Goal: Information Seeking & Learning: Learn about a topic

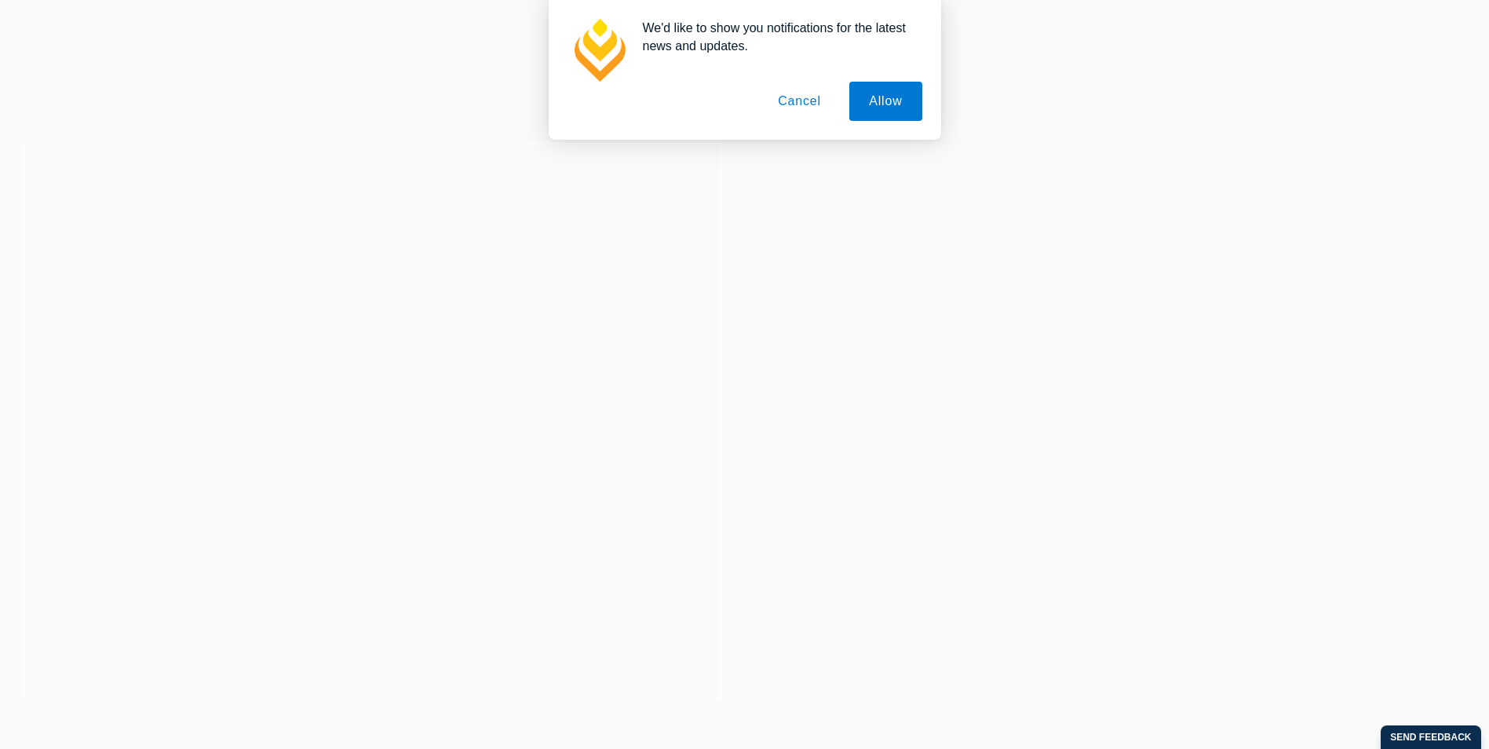
click at [283, 510] on div at bounding box center [372, 420] width 745 height 603
click at [795, 94] on button "Cancel" at bounding box center [799, 101] width 82 height 39
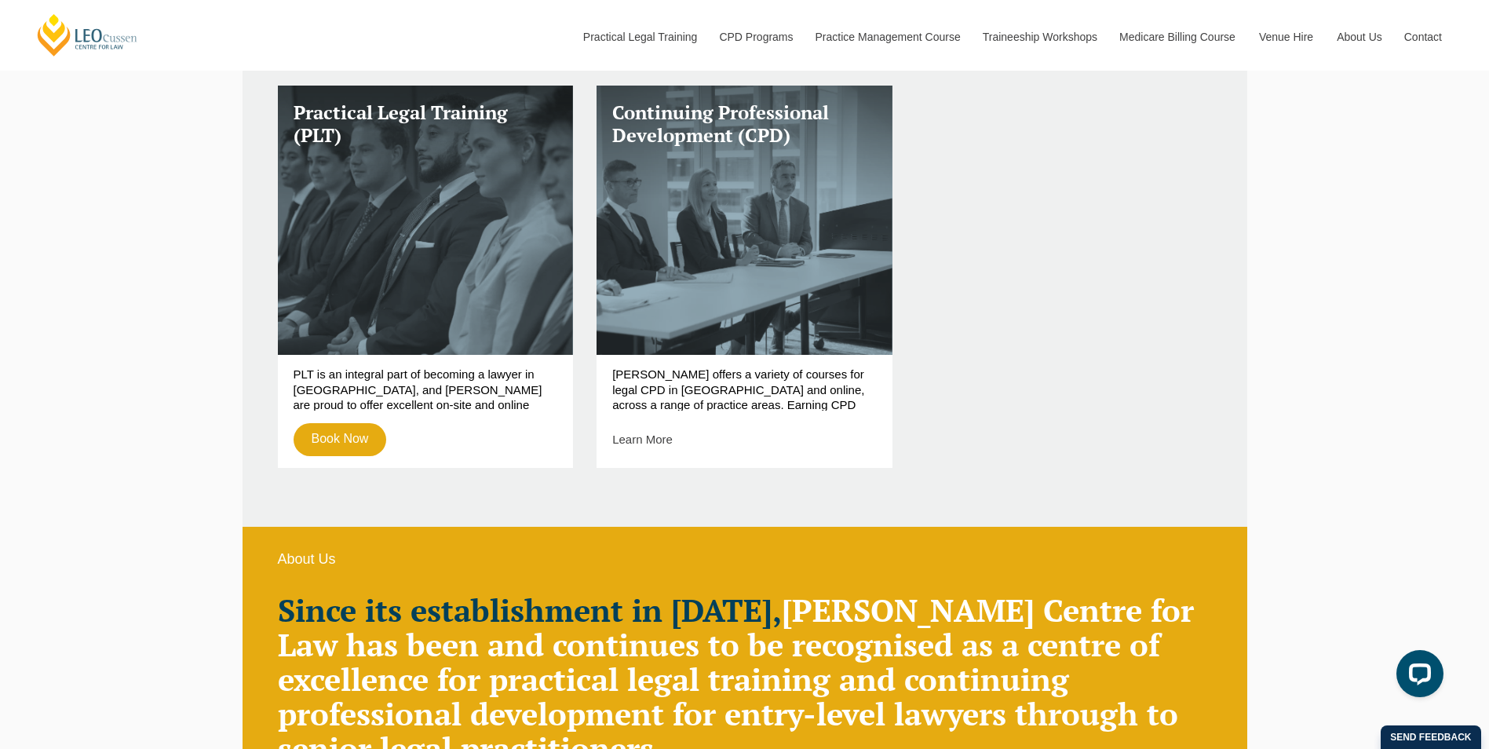
scroll to position [863, 0]
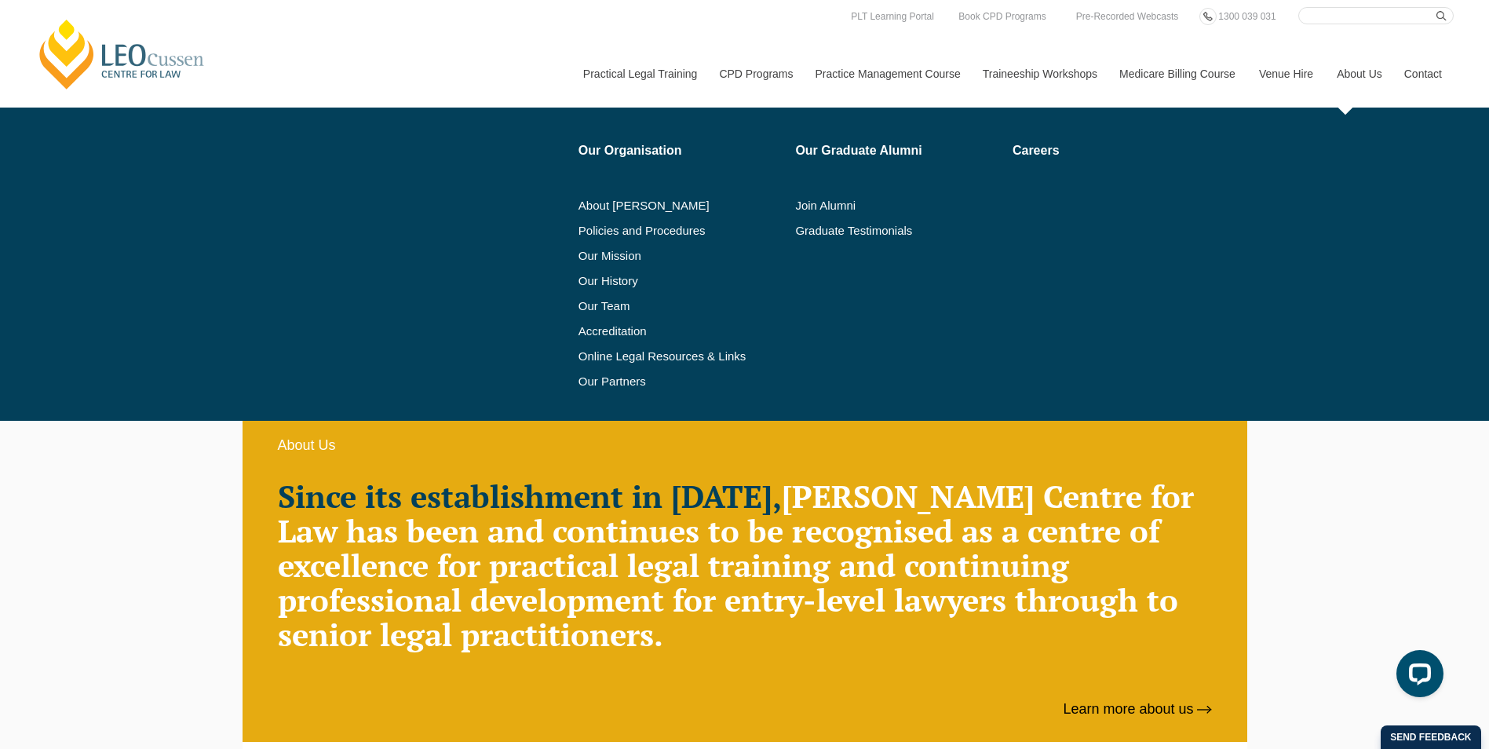
click at [1376, 40] on link "About Us" at bounding box center [1358, 73] width 67 height 67
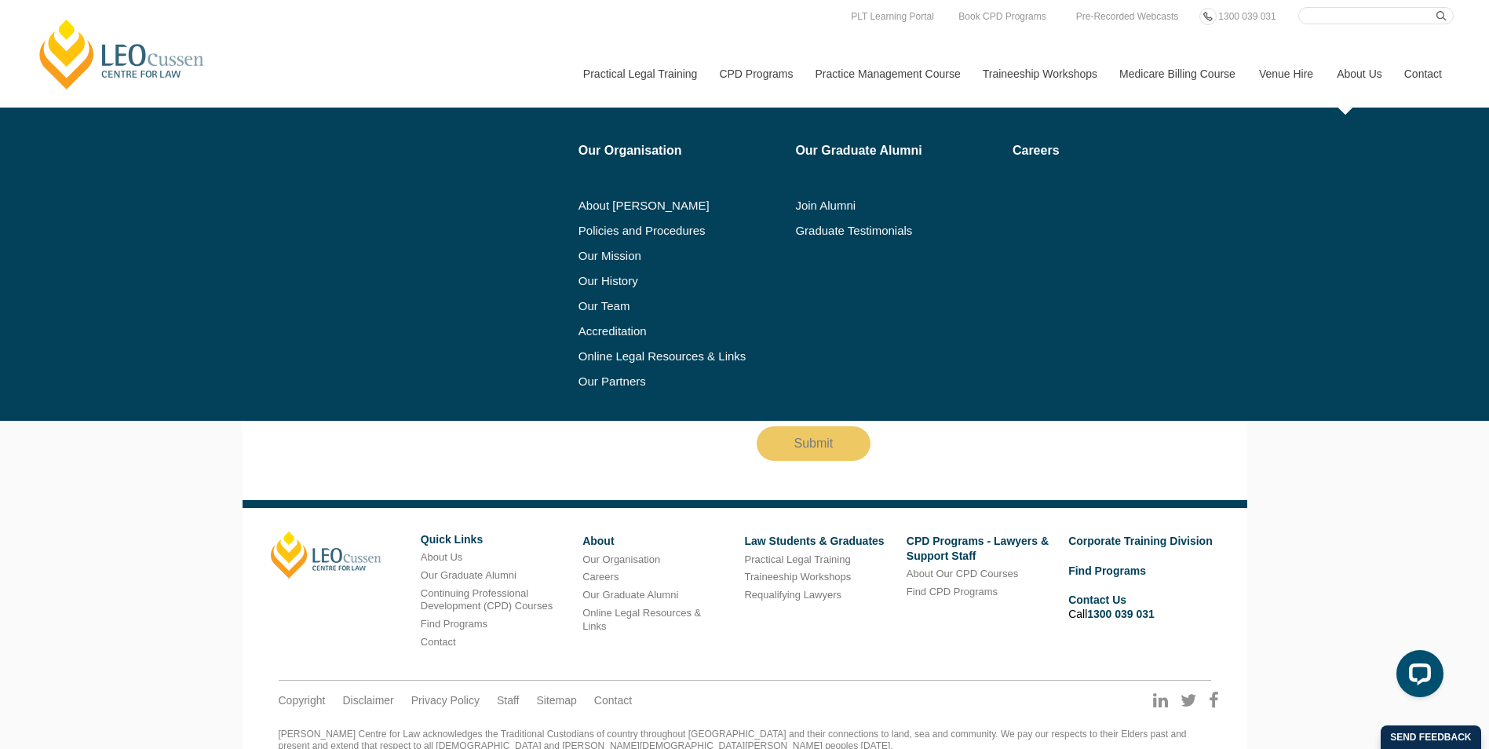
click at [607, 295] on li "Our Team" at bounding box center [681, 305] width 206 height 25
click at [605, 300] on link "Our Team" at bounding box center [681, 306] width 206 height 13
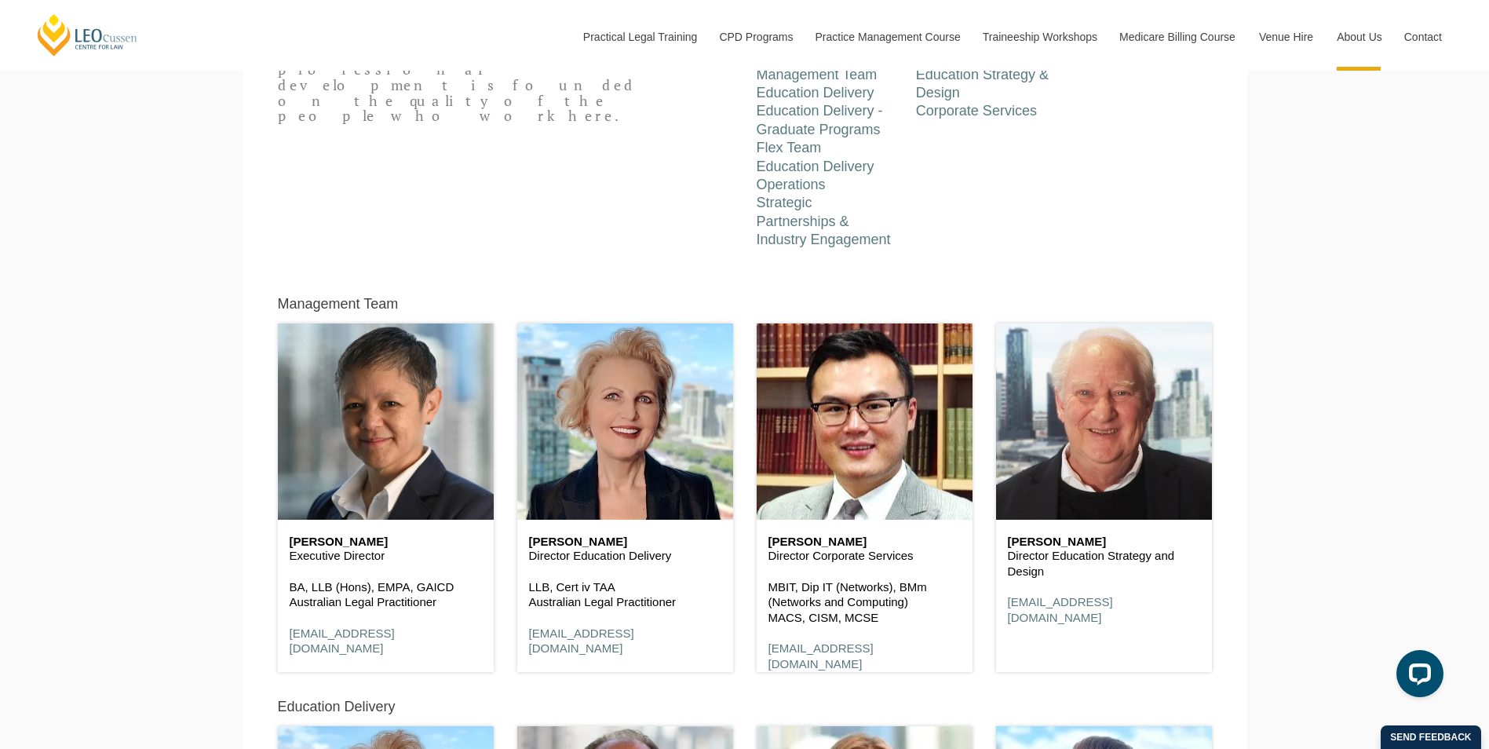
scroll to position [706, 0]
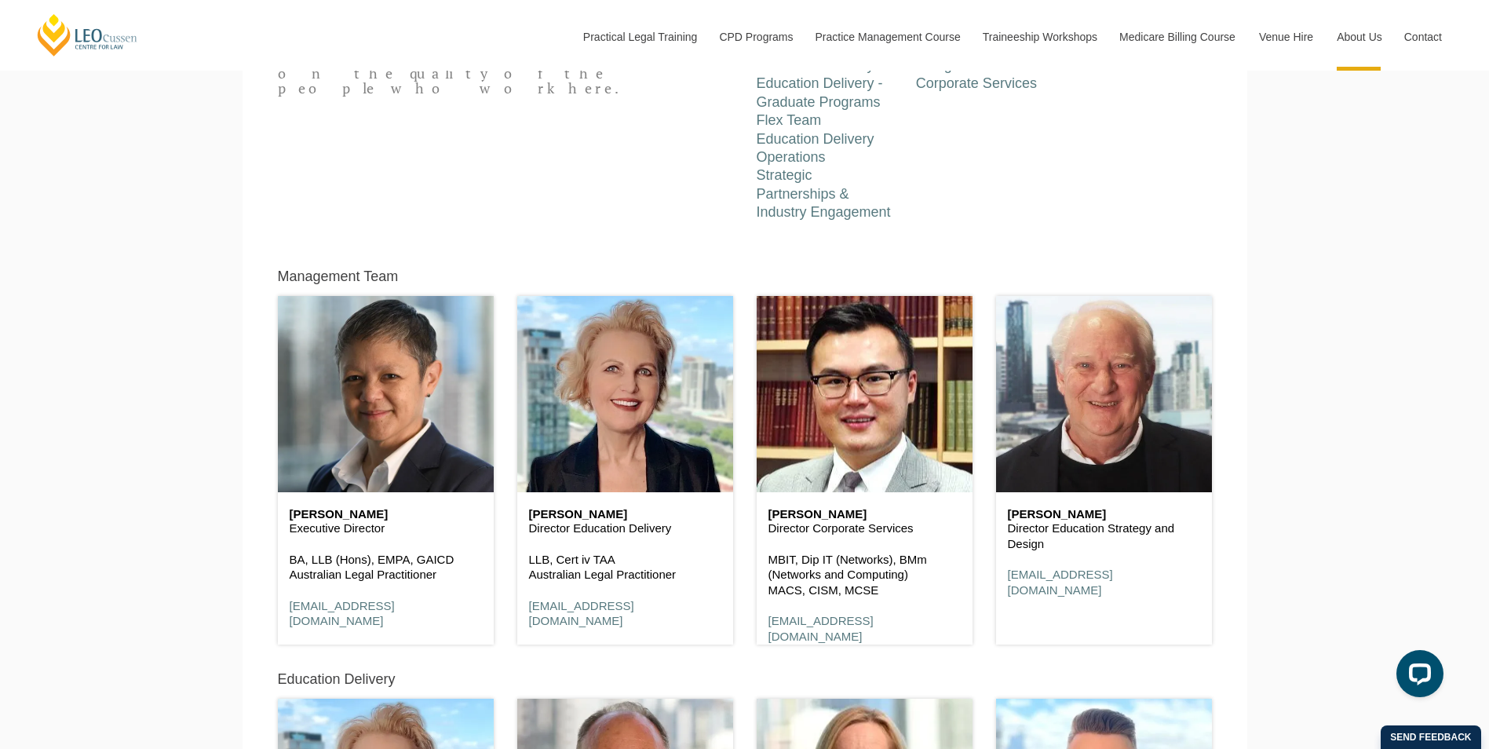
click at [596, 158] on div "Leo Cussen Centre for Law’s reputation for excellence in practical legal traini…" at bounding box center [744, 85] width 957 height 272
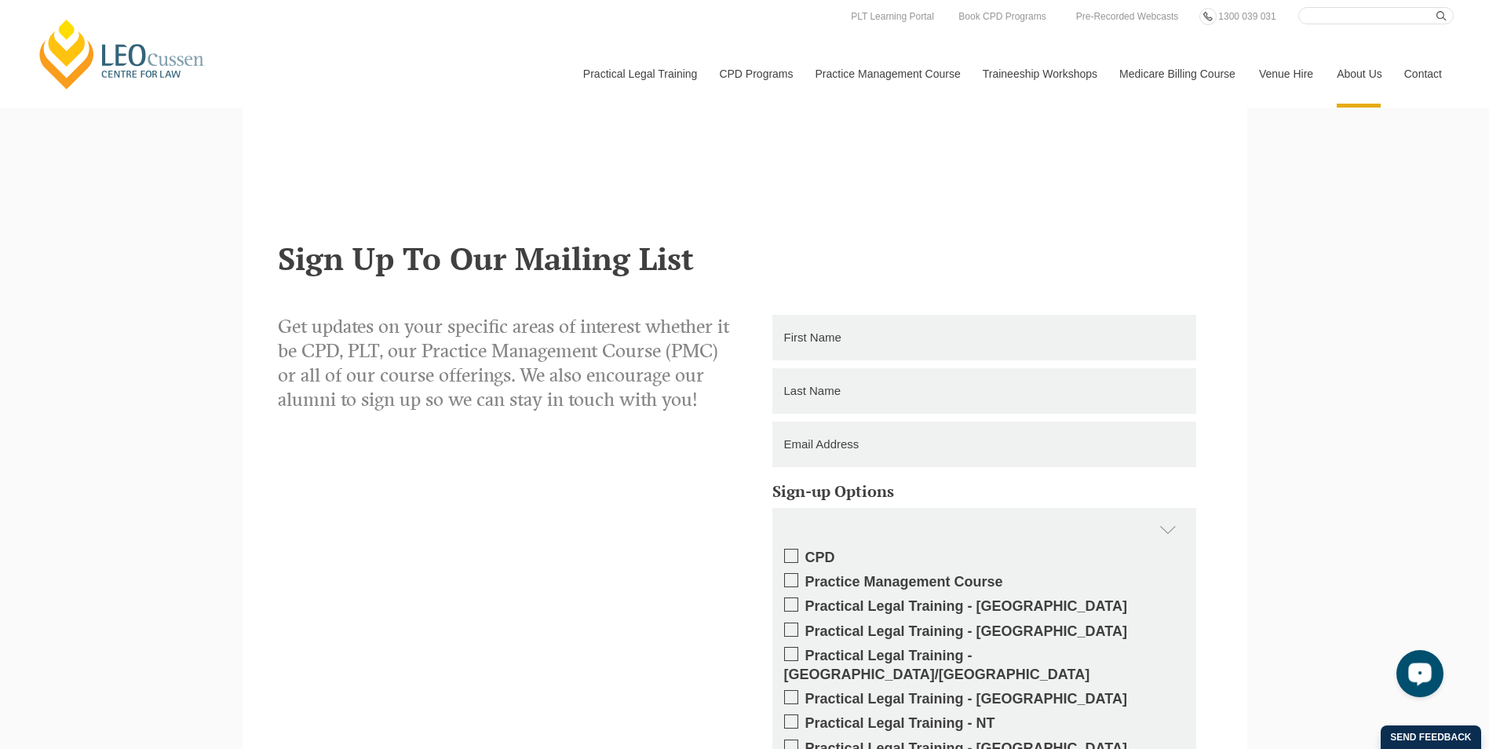
scroll to position [10015, 0]
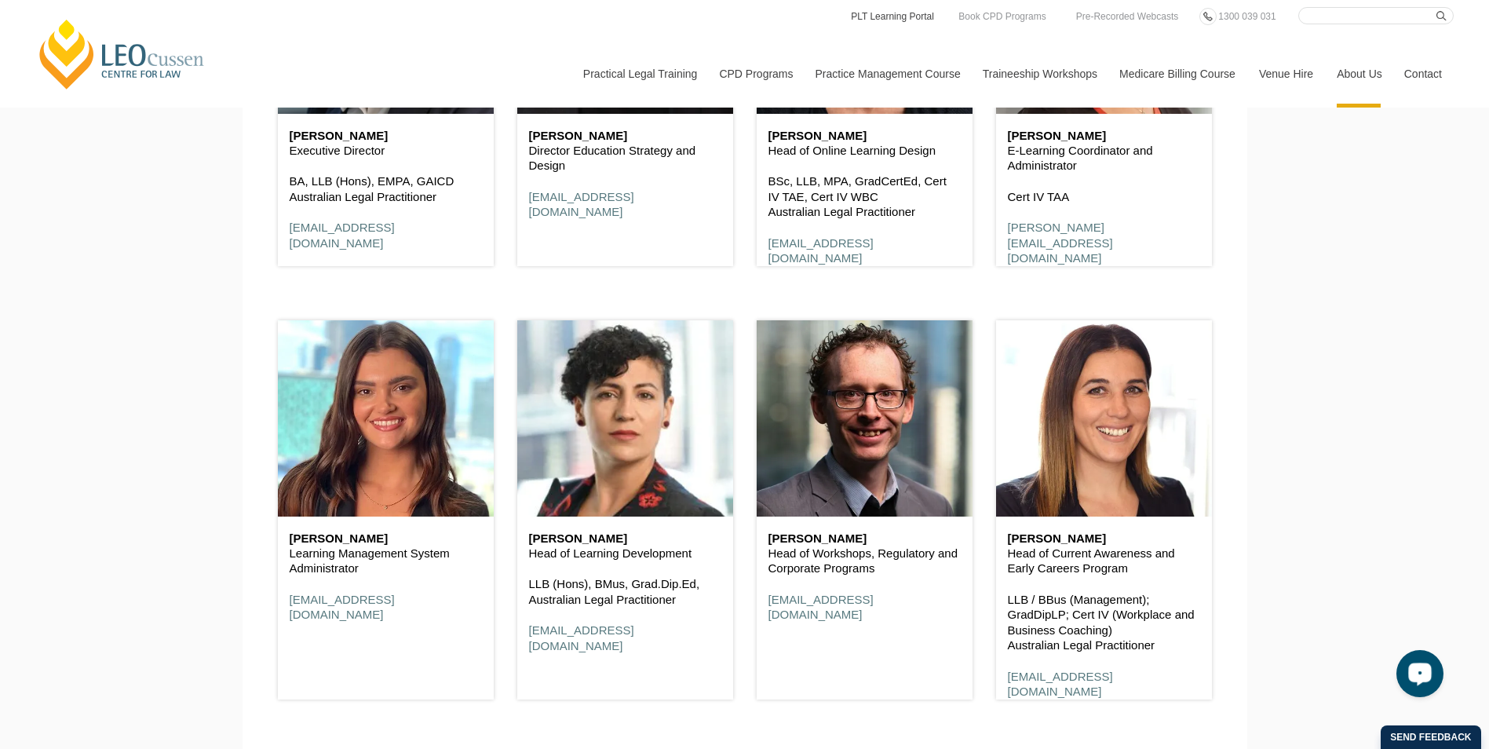
scroll to position [8625, 0]
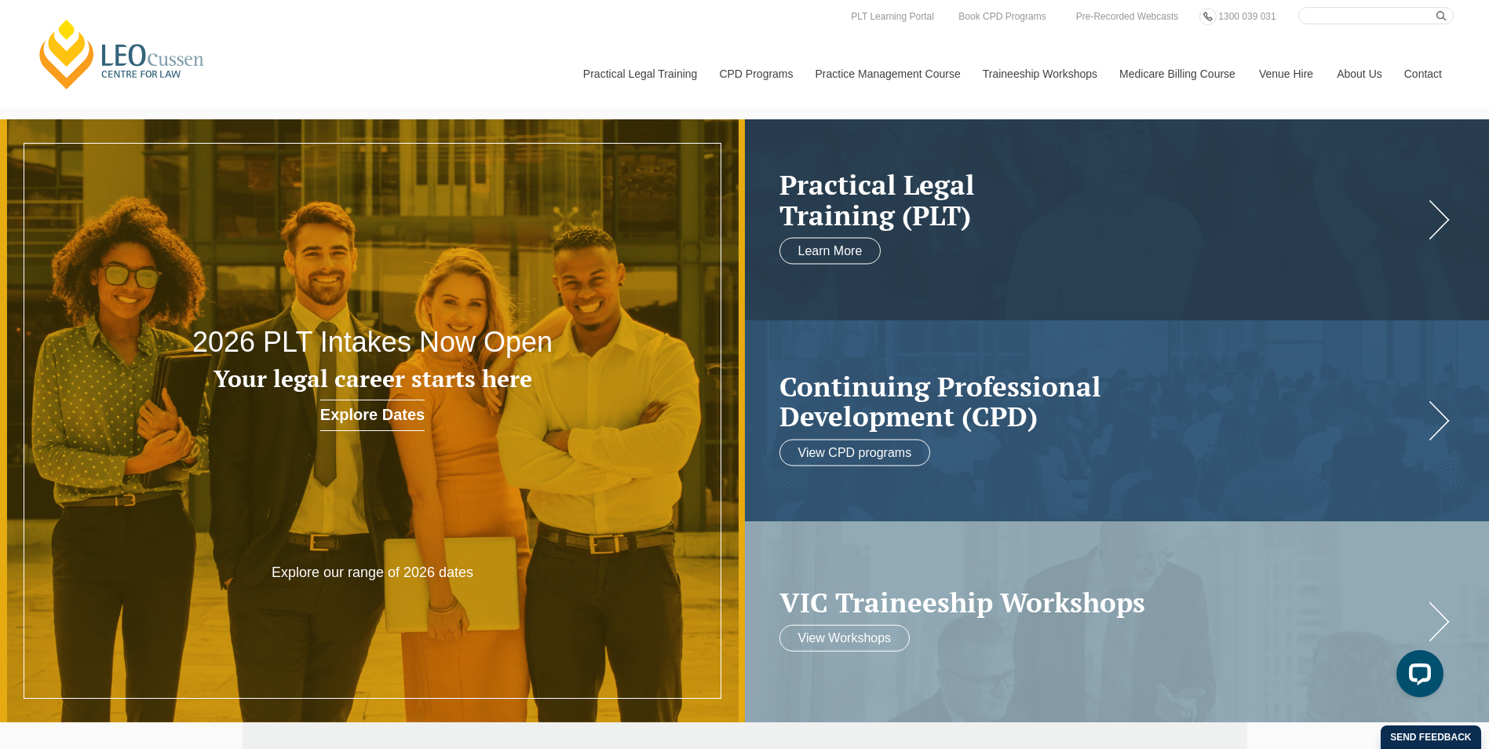
drag, startPoint x: 71, startPoint y: 56, endPoint x: 74, endPoint y: 31, distance: 24.4
click at [74, 31] on link "[PERSON_NAME] Centre for Law" at bounding box center [121, 54] width 173 height 74
